Goal: Find specific page/section: Find specific page/section

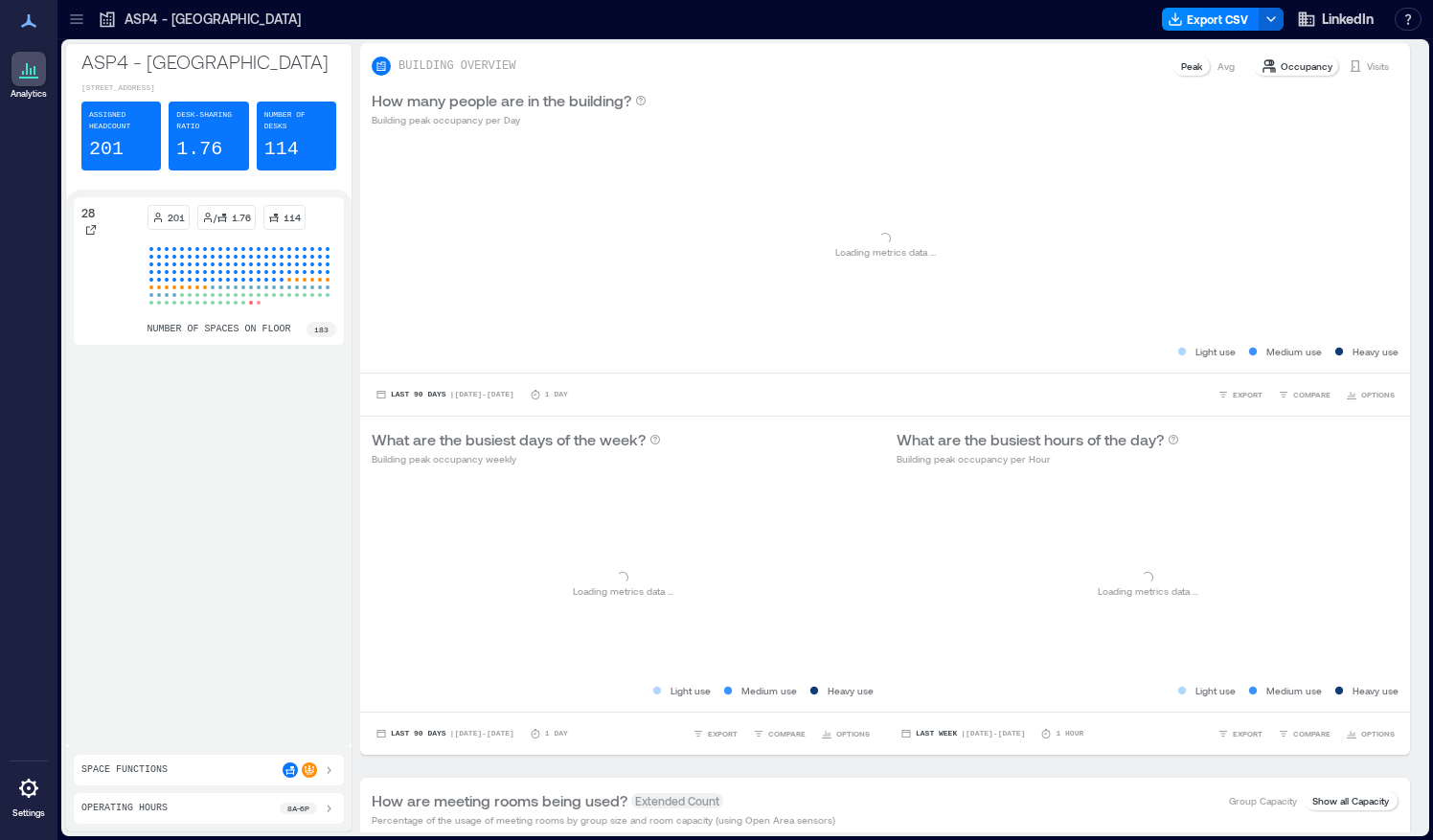
click at [75, 18] on icon at bounding box center [75, 19] width 13 height 2
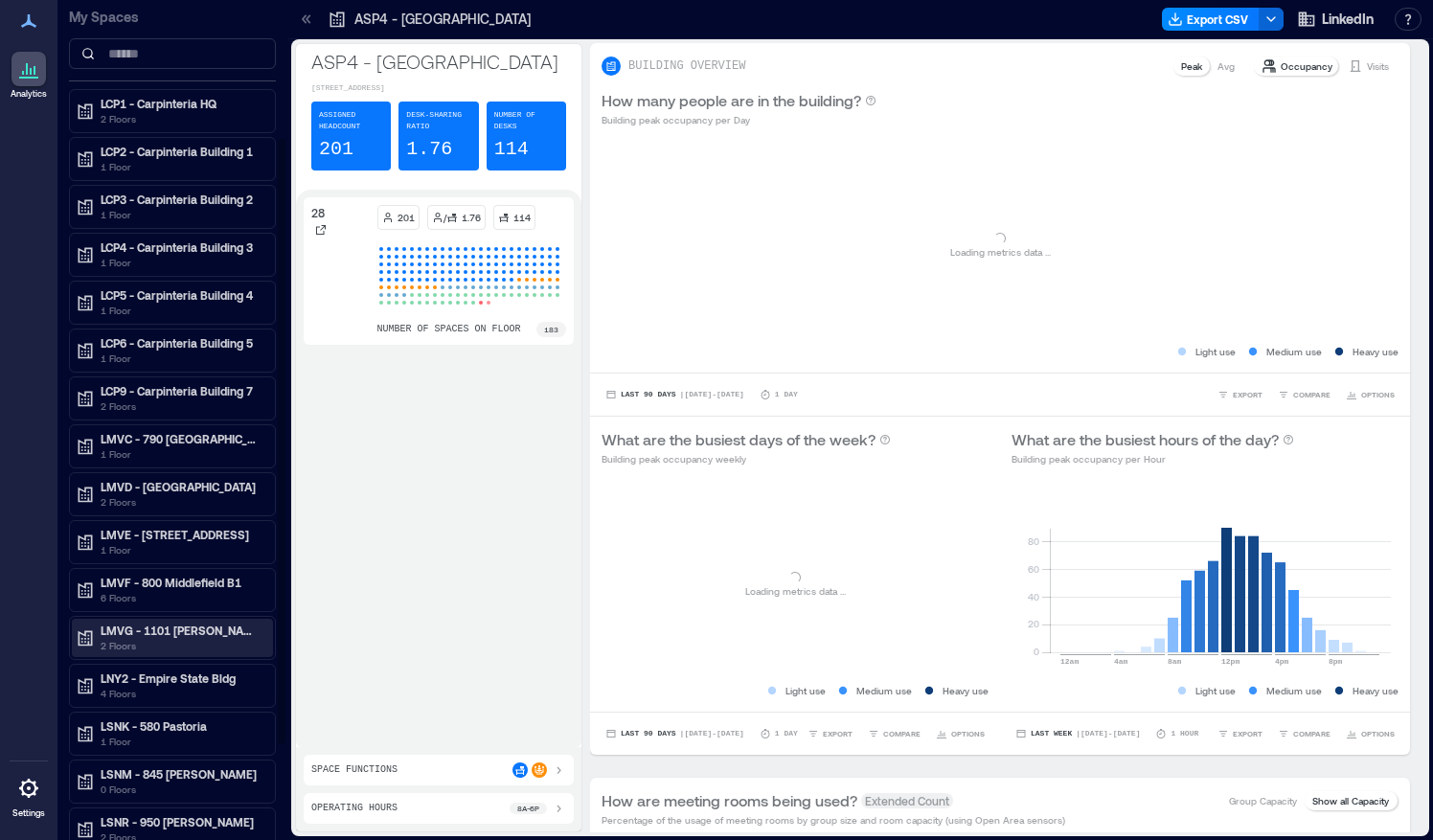
scroll to position [192, 0]
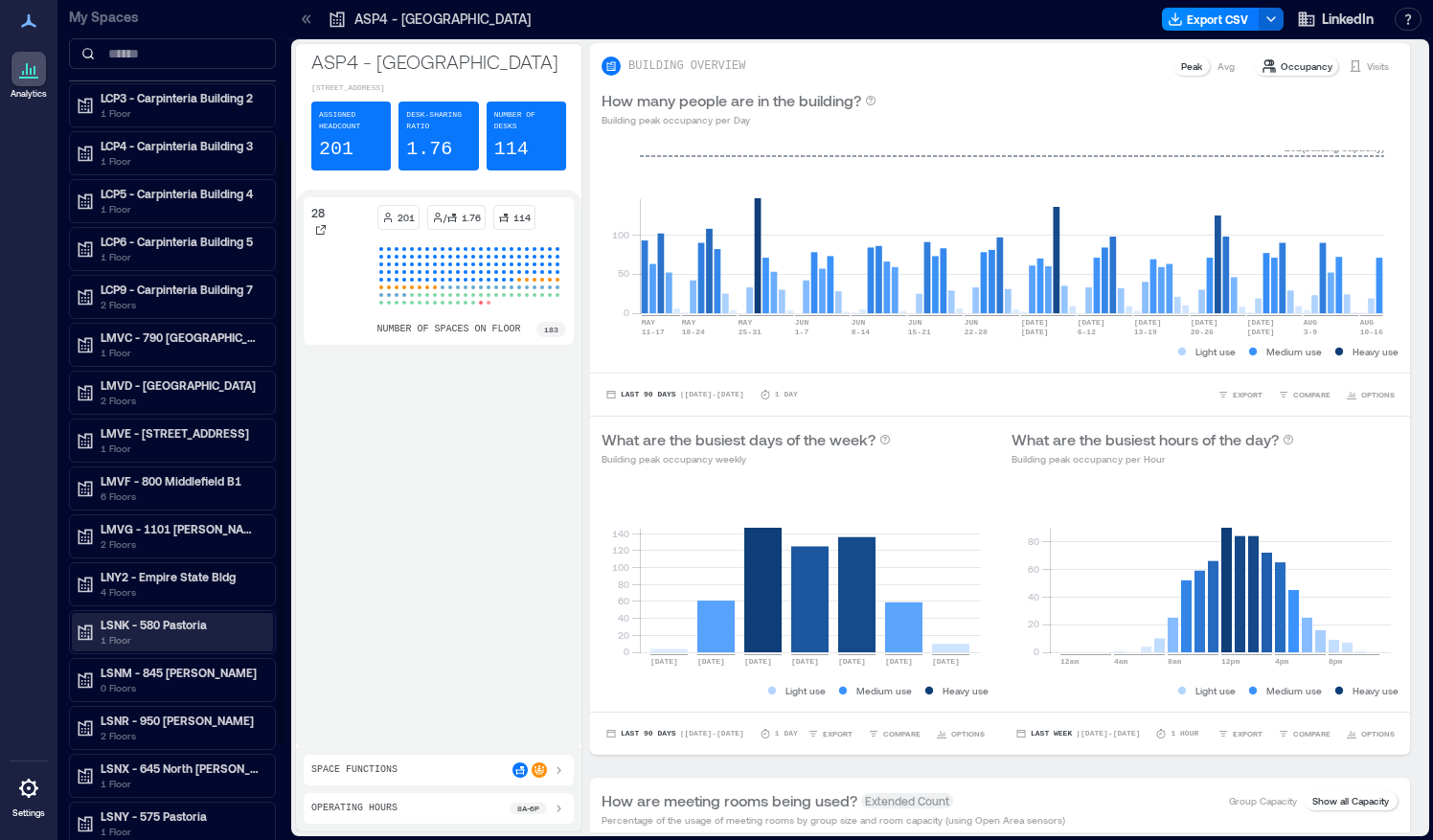
click at [188, 617] on p "LSNK - 580 Pastoria" at bounding box center [181, 624] width 161 height 15
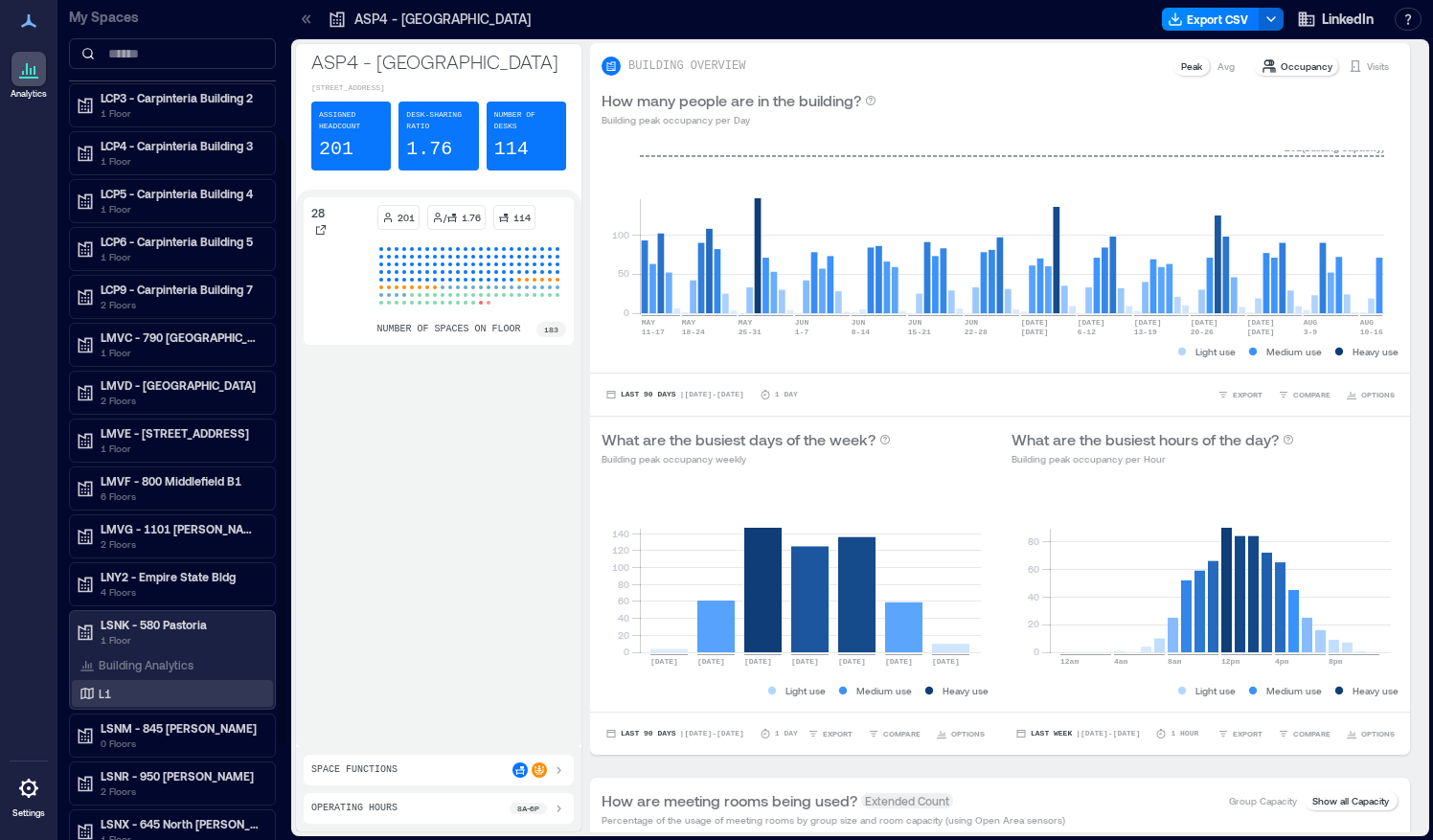
click at [157, 685] on div "L1" at bounding box center [168, 692] width 186 height 19
